Goal: Task Accomplishment & Management: Manage account settings

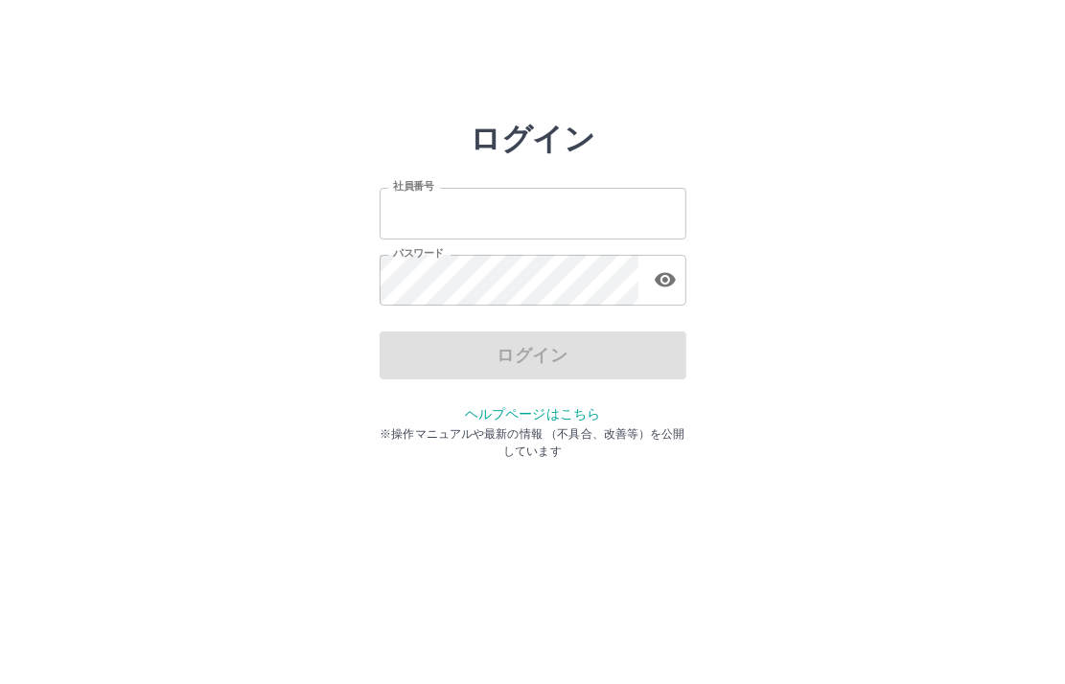
type input "*******"
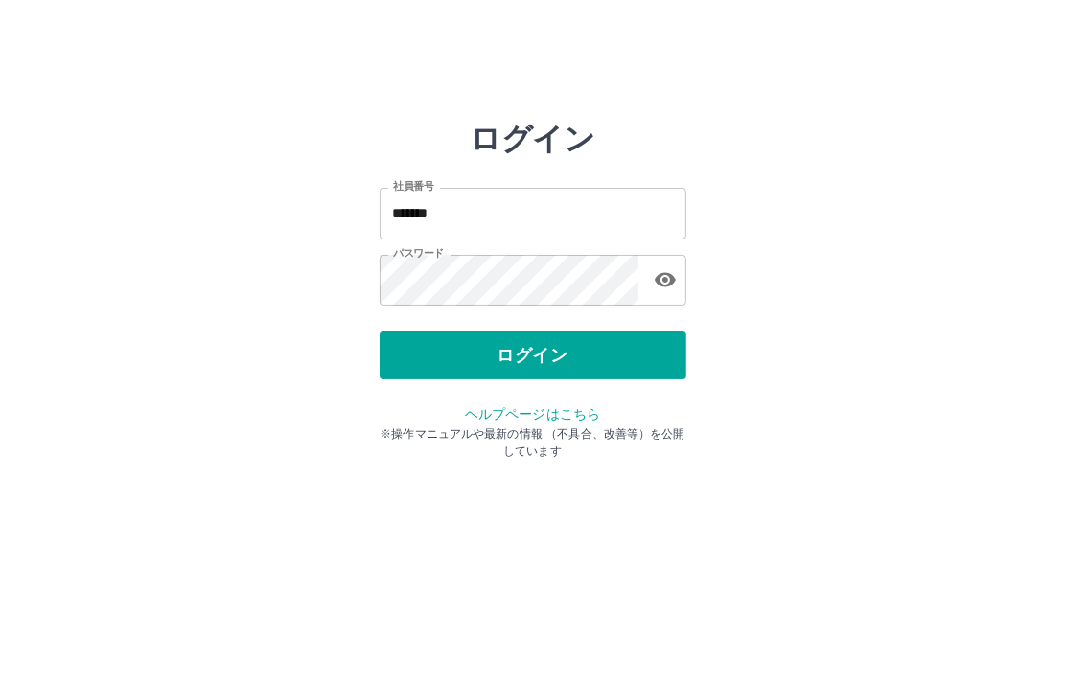
click at [479, 366] on div "ログイン" at bounding box center [533, 356] width 307 height 48
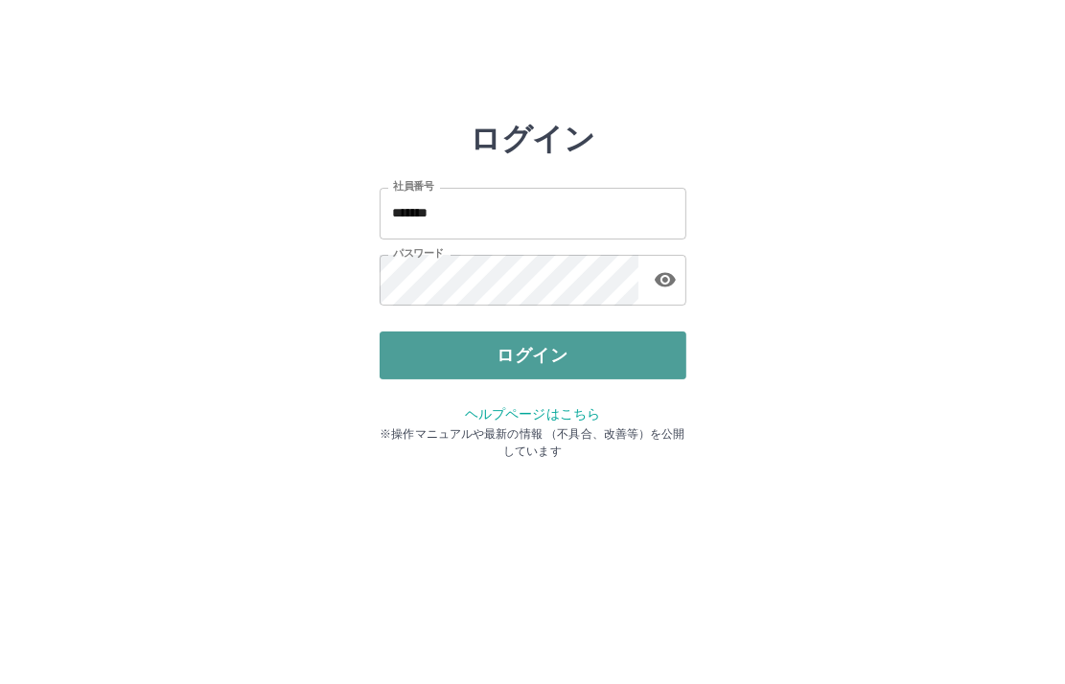
click at [563, 348] on button "ログイン" at bounding box center [533, 356] width 307 height 48
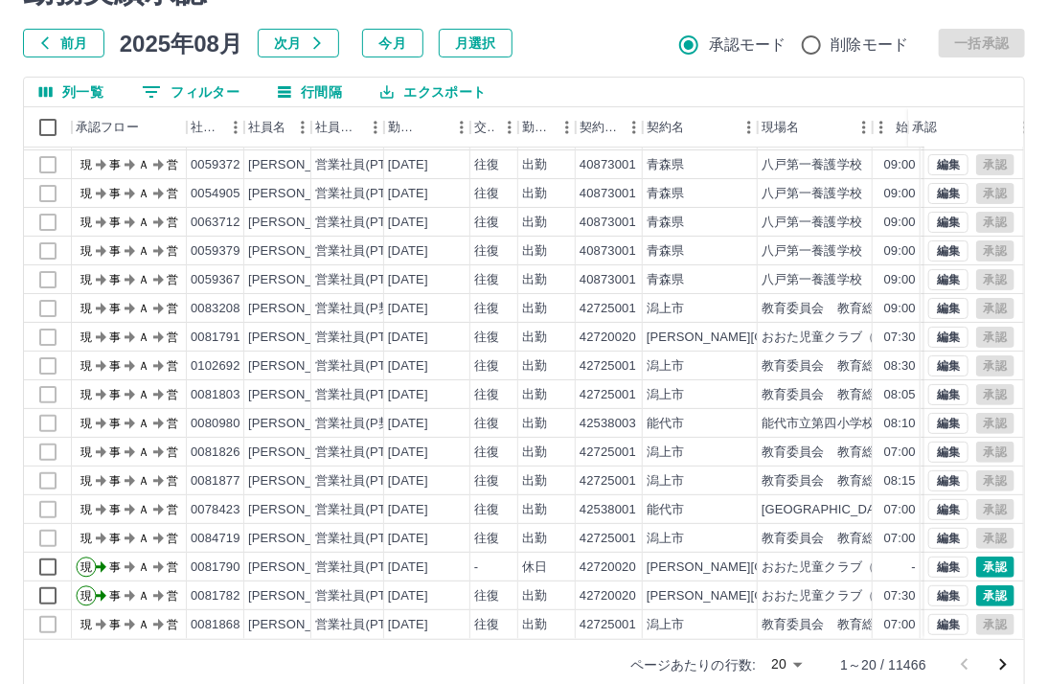
scroll to position [126, 0]
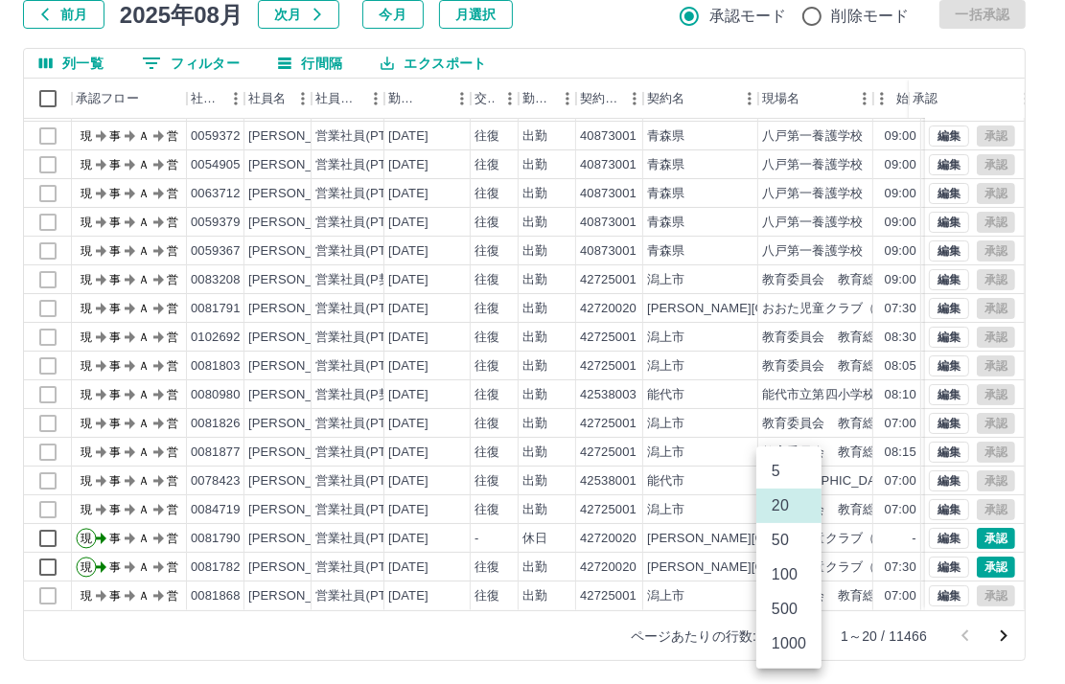
click at [795, 633] on body "SDH勤怠 伊藤　広江 勤務実績承認 前月 2025年08月 次月 今月 月選択 承認モード 削除モード 一括承認 列一覧 0 フィルター 行間隔 エクスポー…" at bounding box center [532, 279] width 1065 height 810
click at [794, 648] on li "1000" at bounding box center [788, 644] width 65 height 35
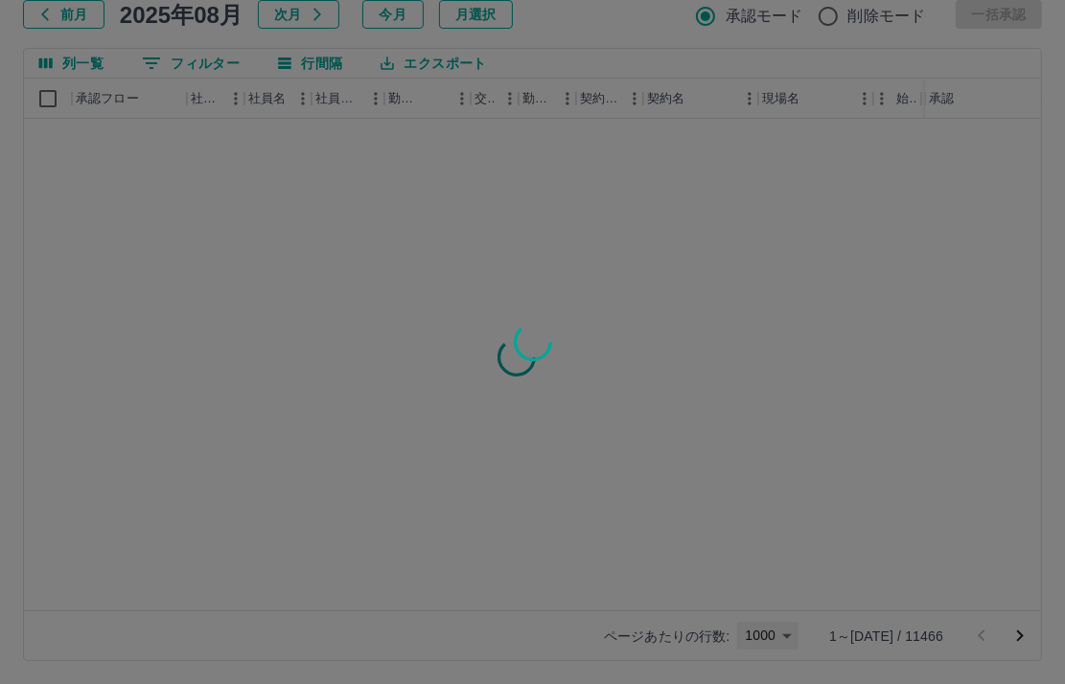
type input "****"
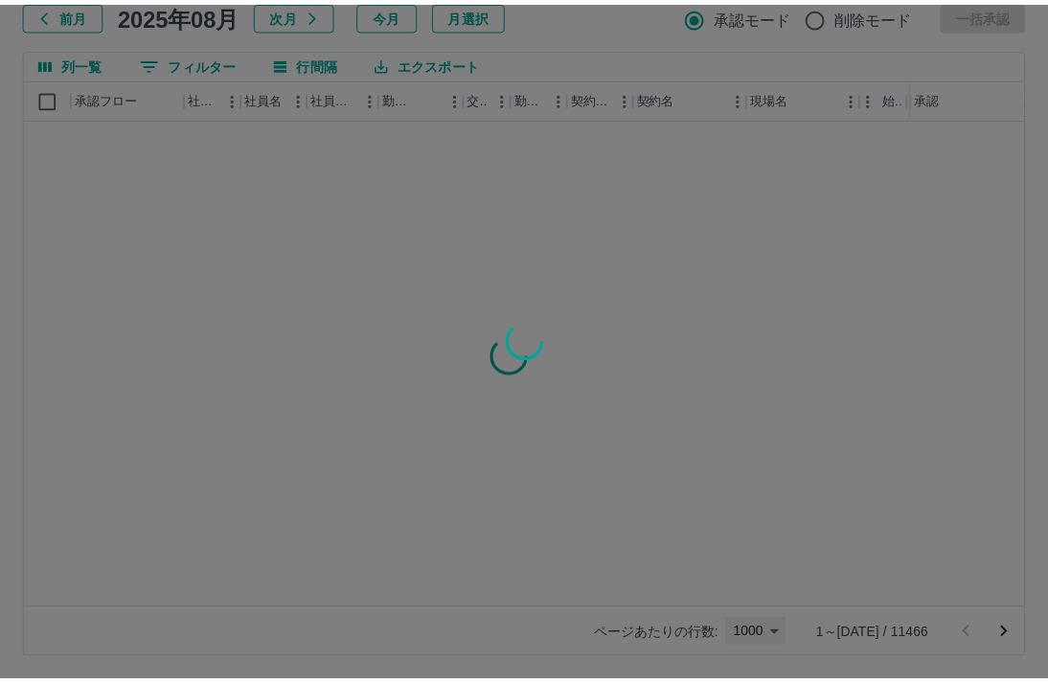
scroll to position [0, 0]
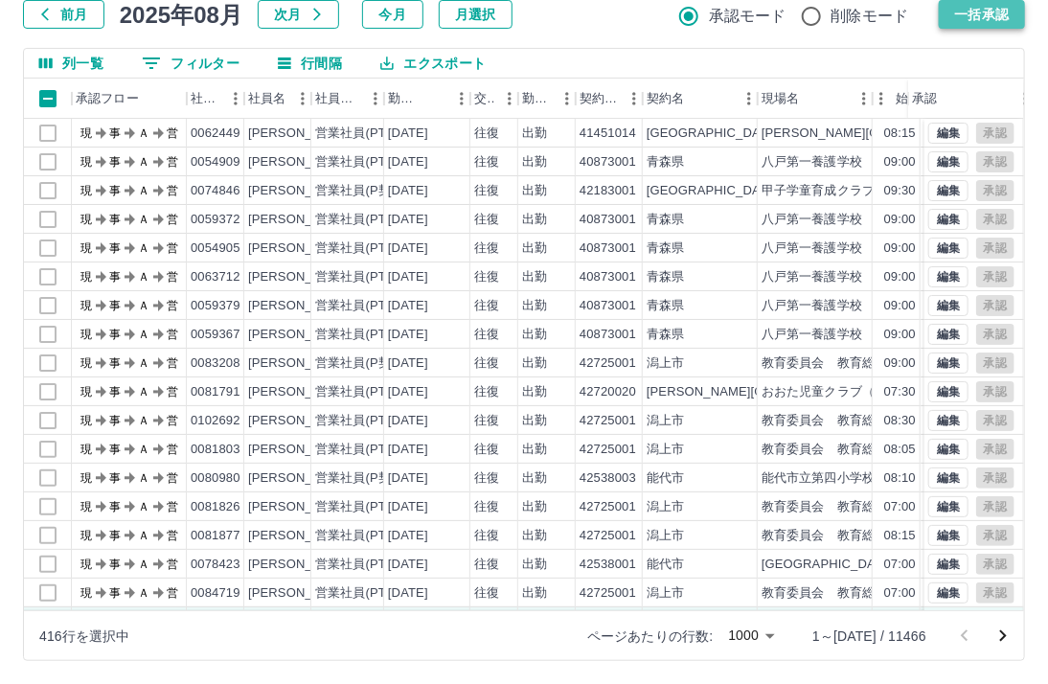
click at [981, 16] on button "一括承認" at bounding box center [982, 14] width 86 height 29
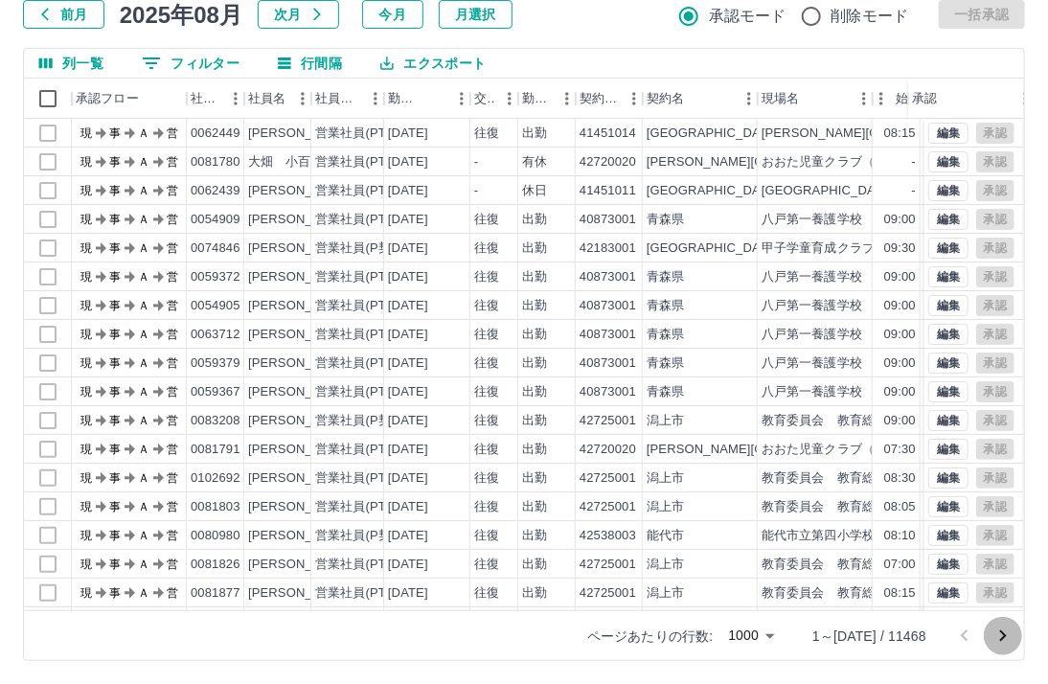
click at [1011, 640] on icon "次のページへ" at bounding box center [1003, 636] width 23 height 23
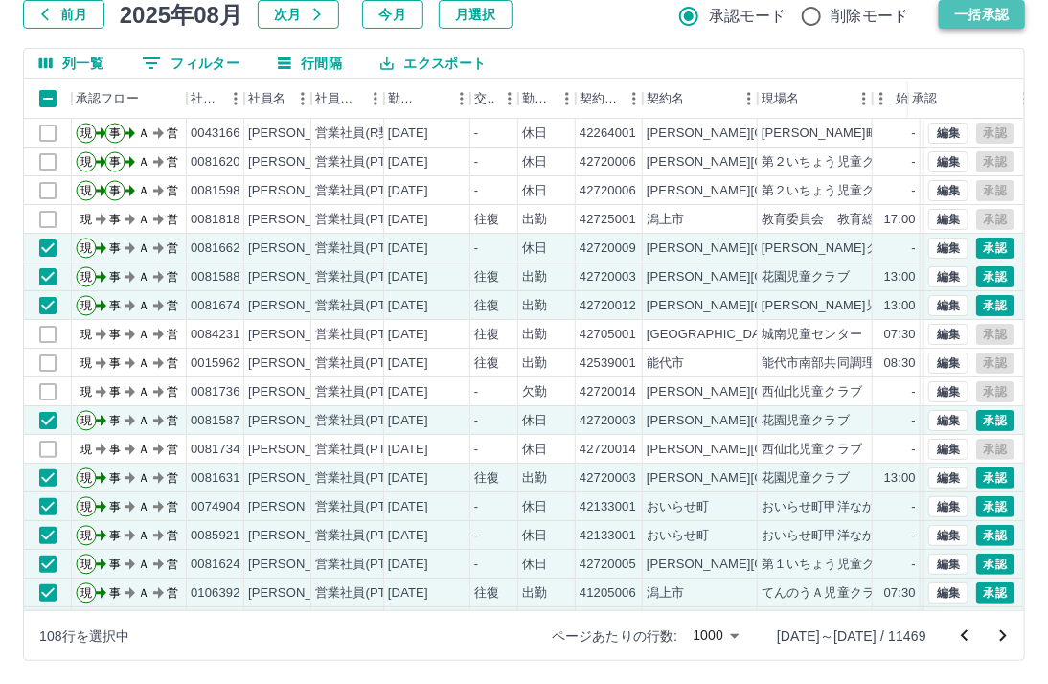
click at [1004, 20] on button "一括承認" at bounding box center [982, 14] width 86 height 29
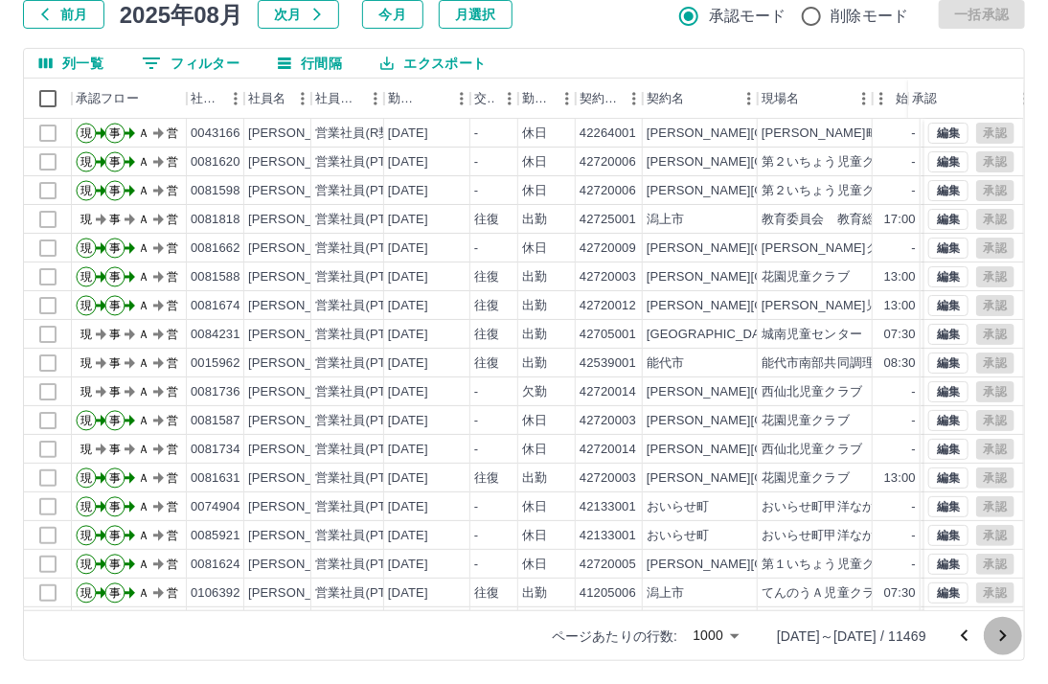
click at [1001, 628] on icon "次のページへ" at bounding box center [1003, 636] width 23 height 23
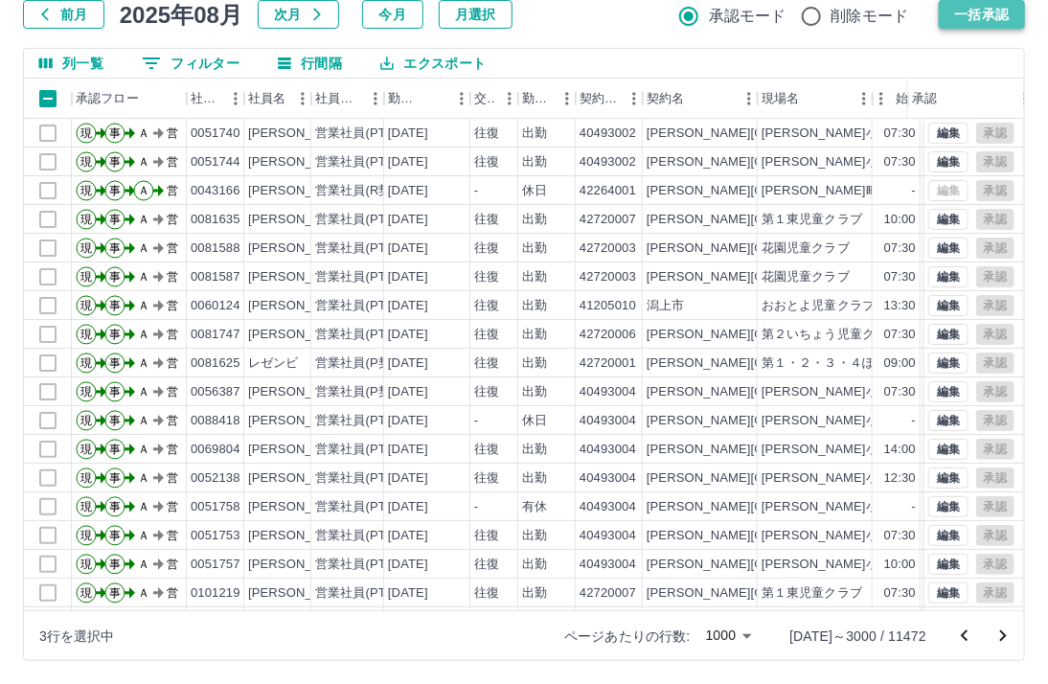
click at [955, 21] on button "一括承認" at bounding box center [982, 14] width 86 height 29
click at [999, 636] on icon "次のページへ" at bounding box center [1003, 636] width 23 height 23
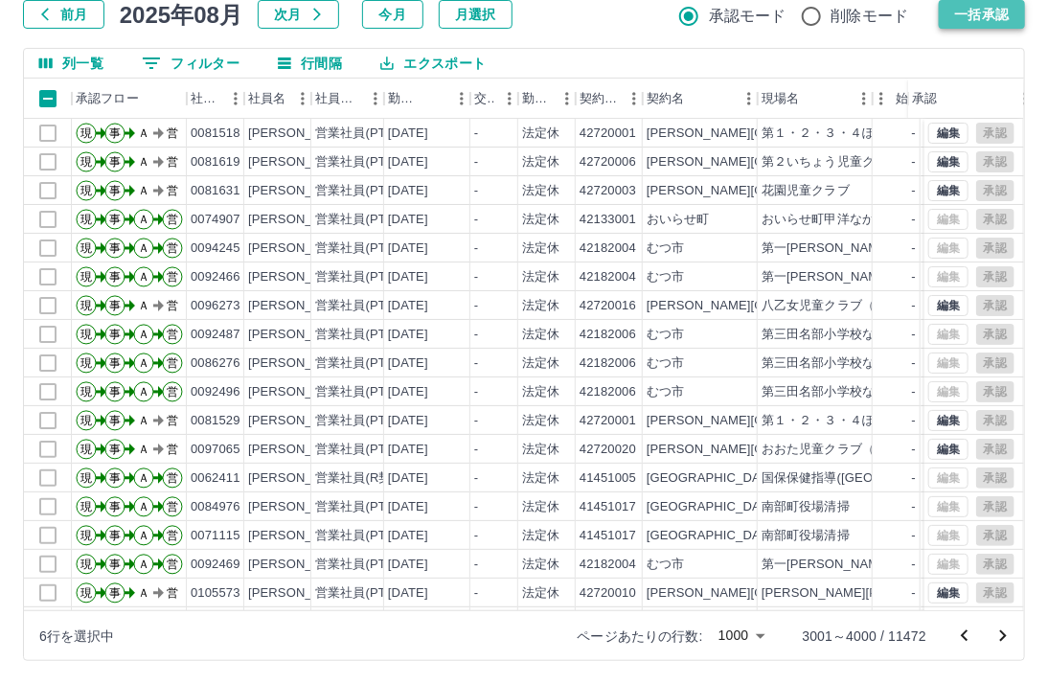
click at [974, 13] on button "一括承認" at bounding box center [982, 14] width 86 height 29
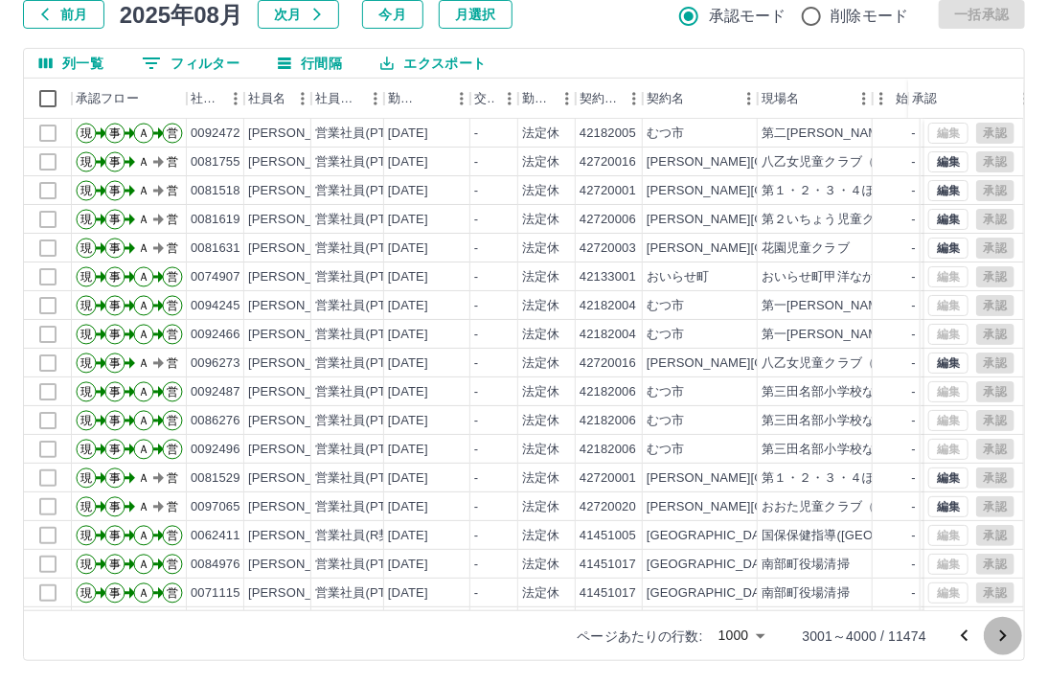
click at [1011, 640] on icon "次のページへ" at bounding box center [1003, 636] width 23 height 23
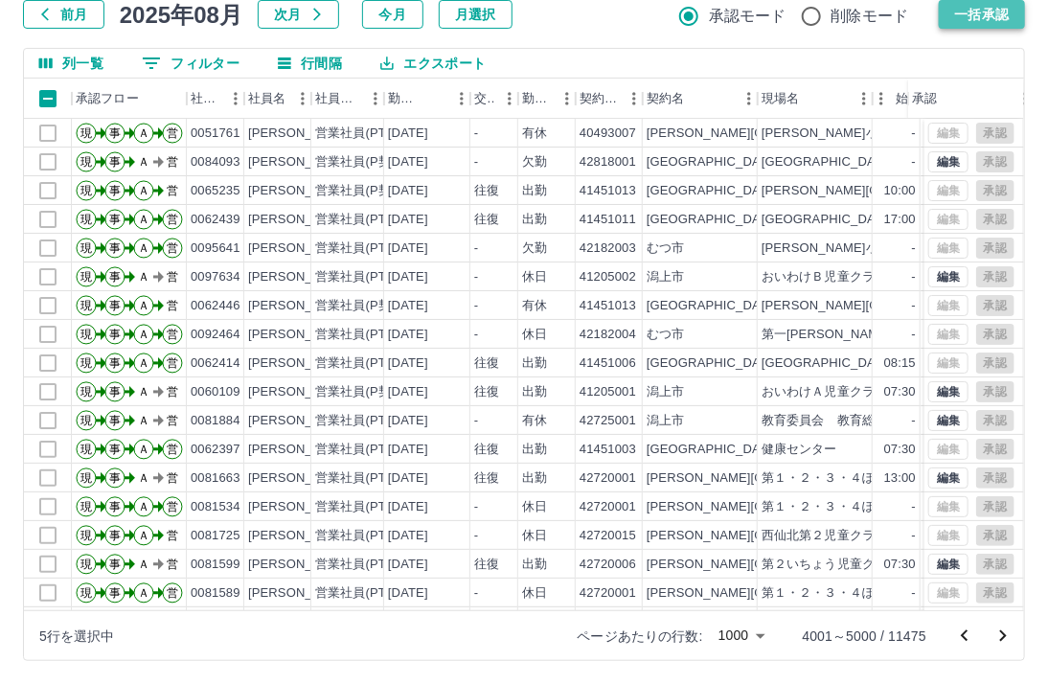
click at [969, 16] on button "一括承認" at bounding box center [982, 14] width 86 height 29
click at [978, 15] on div at bounding box center [524, 342] width 1048 height 684
click at [1012, 633] on icon "次のページへ" at bounding box center [1003, 636] width 23 height 23
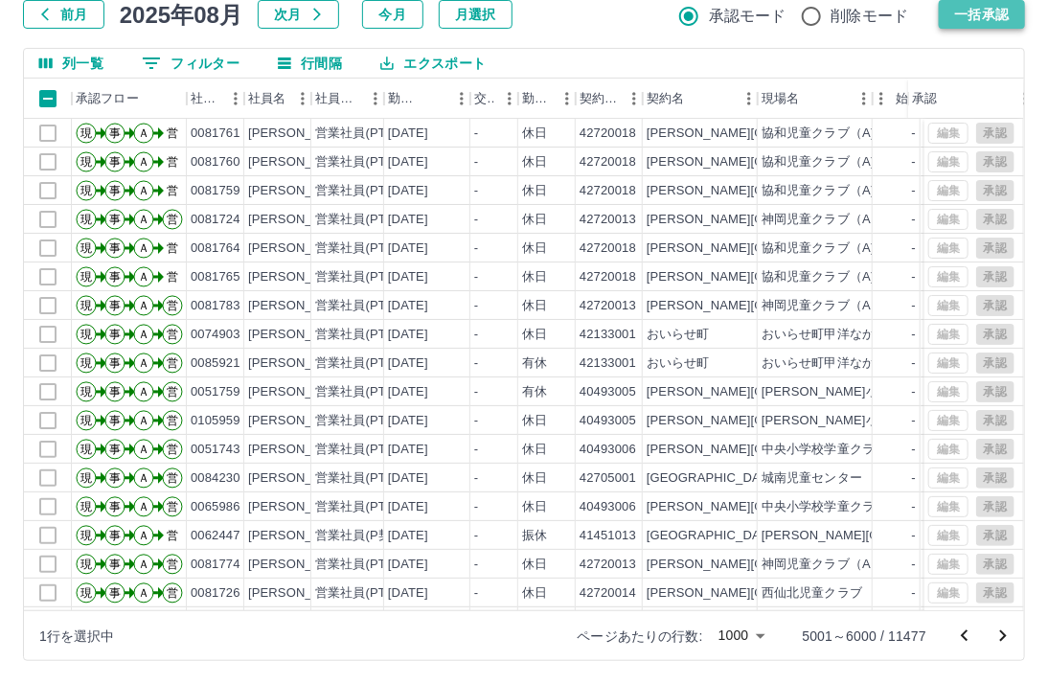
click at [984, 15] on button "一括承認" at bounding box center [982, 14] width 86 height 29
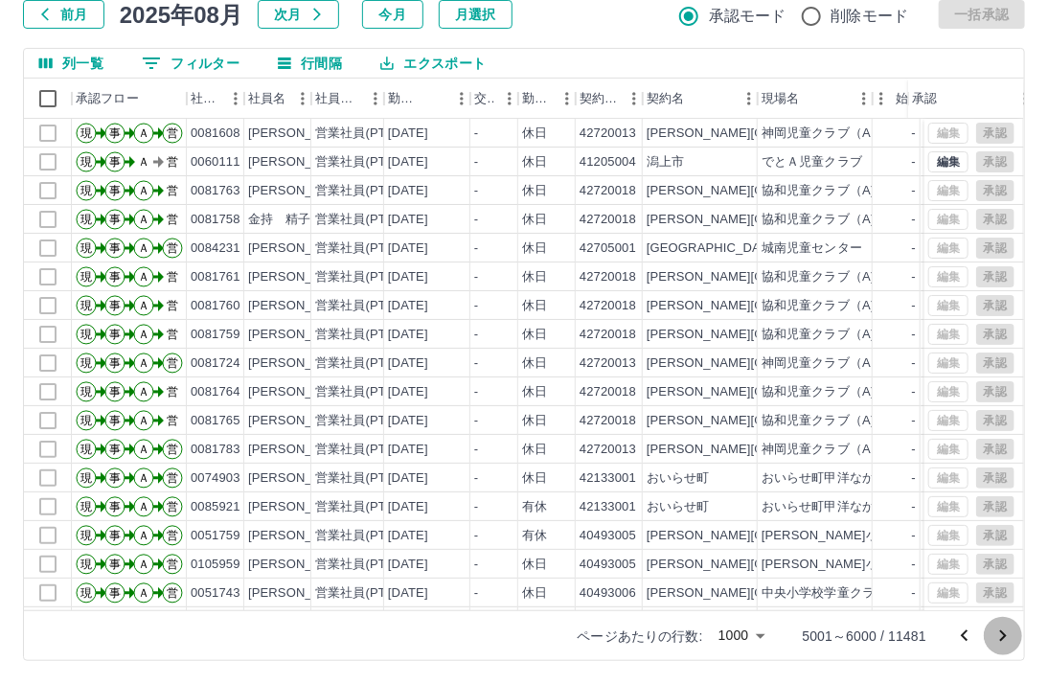
click at [999, 636] on icon "次のページへ" at bounding box center [1003, 636] width 23 height 23
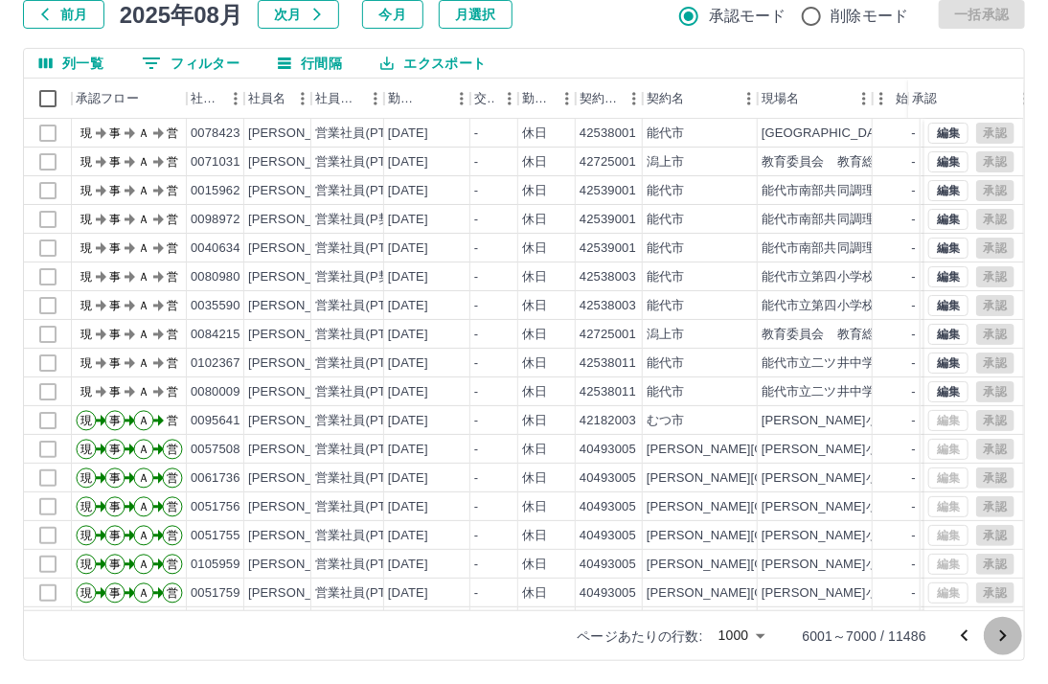
click at [1009, 639] on icon "次のページへ" at bounding box center [1003, 636] width 23 height 23
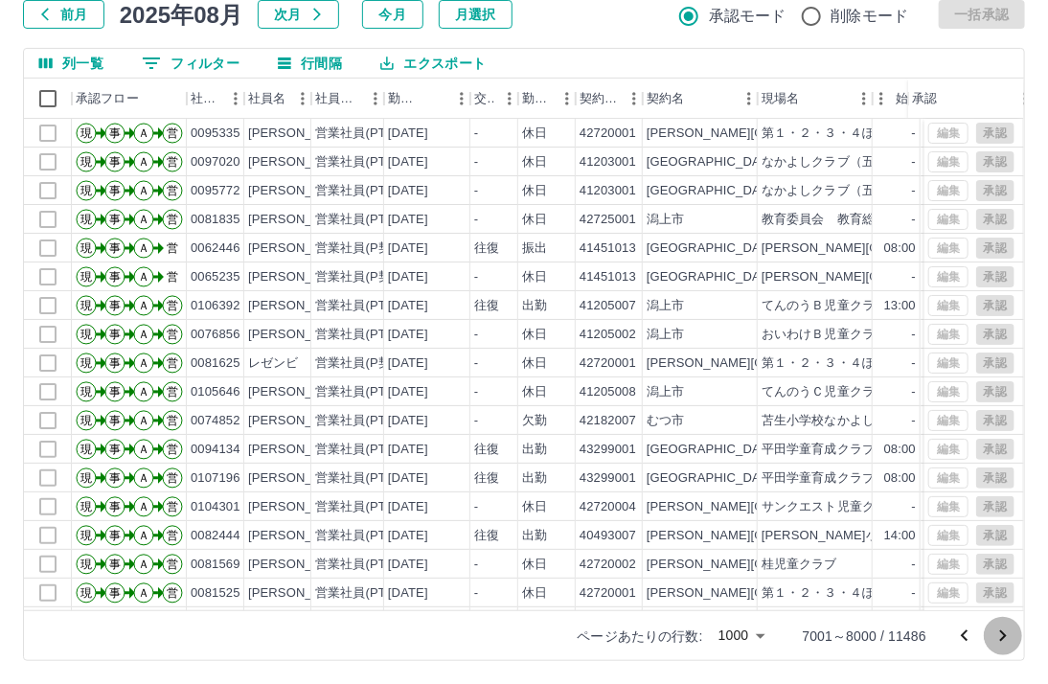
click at [995, 636] on icon "次のページへ" at bounding box center [1003, 636] width 23 height 23
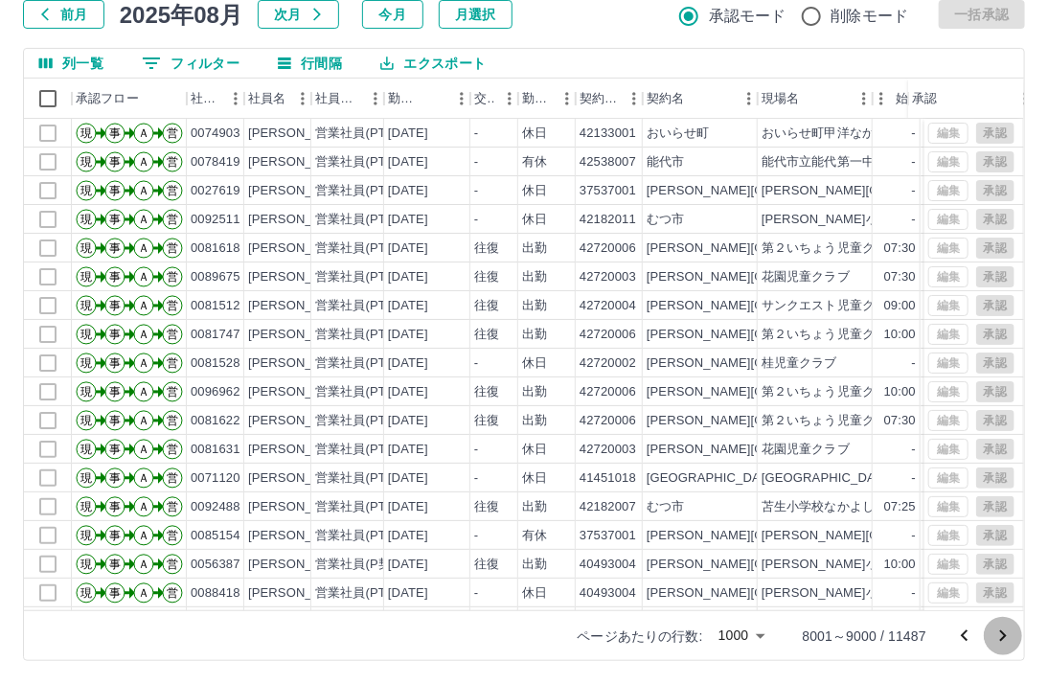
click at [1001, 636] on icon "次のページへ" at bounding box center [1003, 636] width 23 height 23
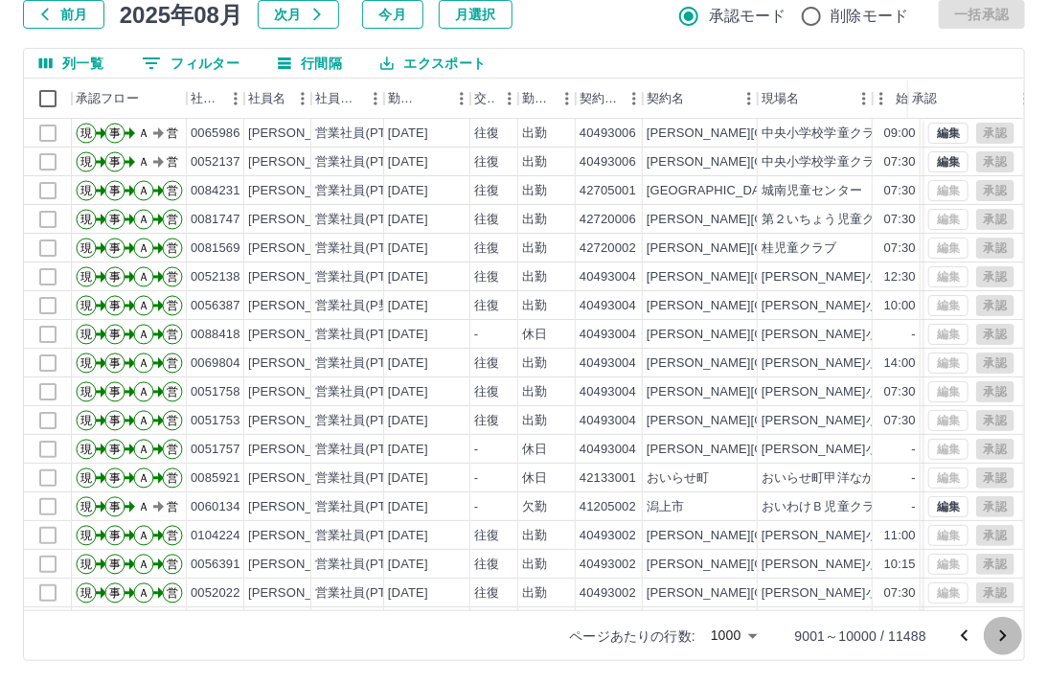
click at [1008, 638] on icon "次のページへ" at bounding box center [1003, 636] width 23 height 23
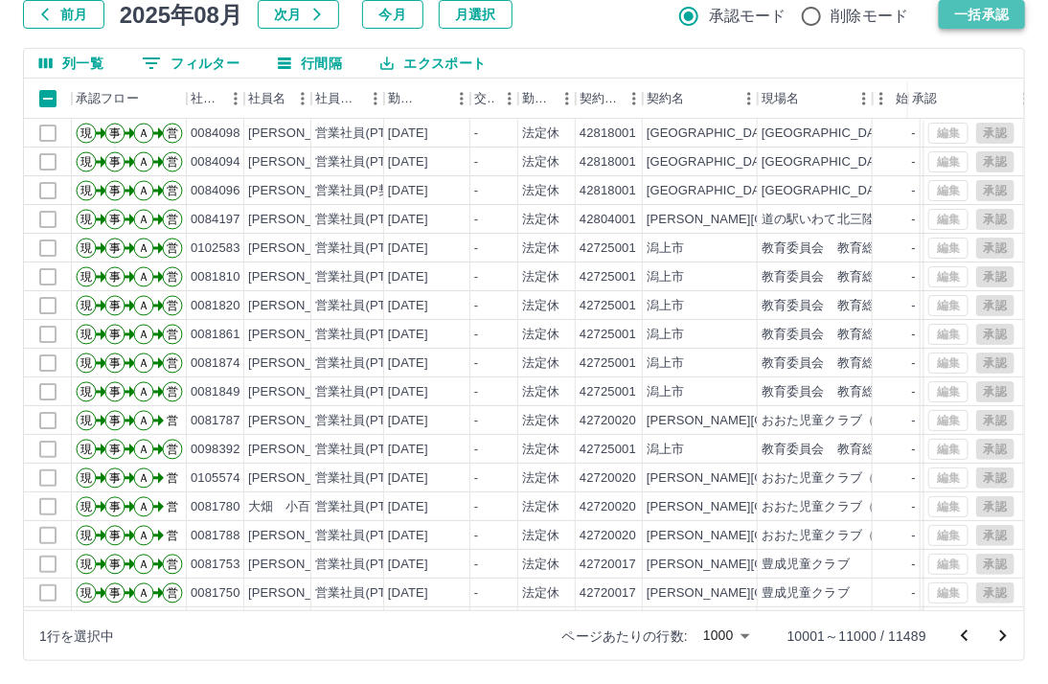
click at [991, 18] on button "一括承認" at bounding box center [982, 14] width 86 height 29
click at [1008, 631] on icon "次のページへ" at bounding box center [1003, 636] width 23 height 23
click at [1001, 635] on icon "次のページへ" at bounding box center [1003, 636] width 23 height 23
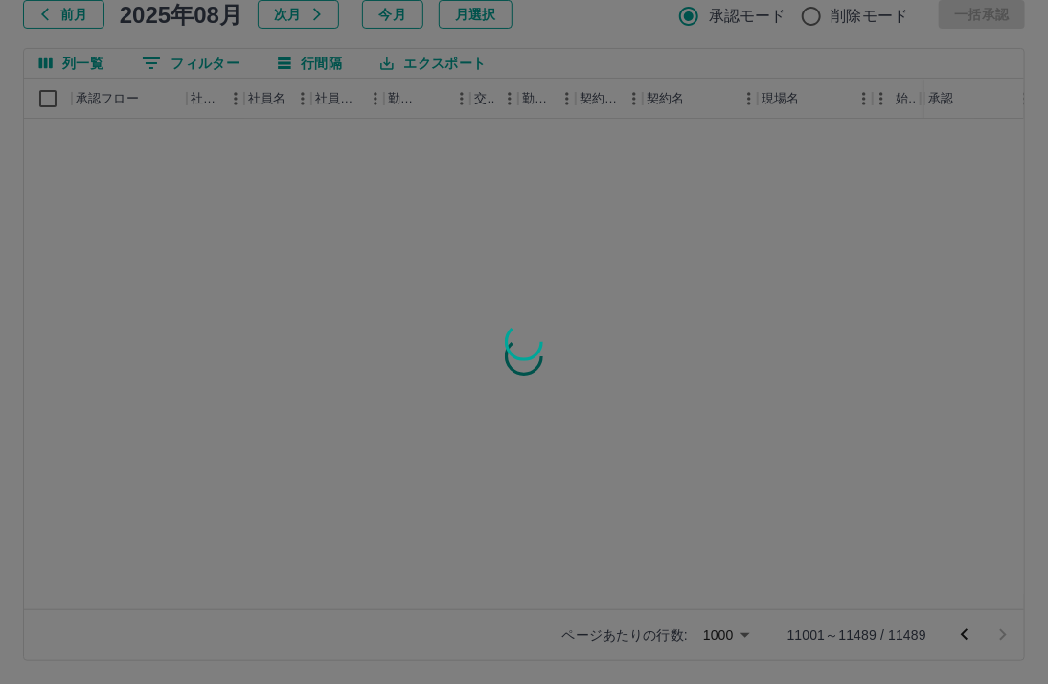
click at [552, 213] on div at bounding box center [524, 342] width 1048 height 684
